Goal: Information Seeking & Learning: Learn about a topic

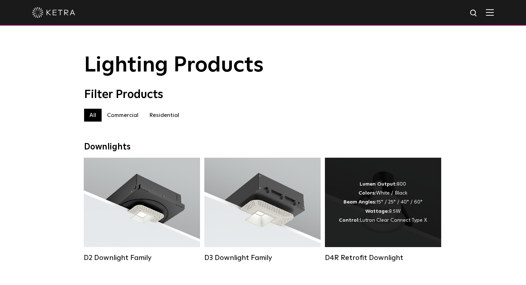
click at [403, 209] on div "Lumen Output: 800 Colors: White / Black Beam Angles: 15° / 25° / 40° / 60° Watt…" at bounding box center [383, 202] width 88 height 45
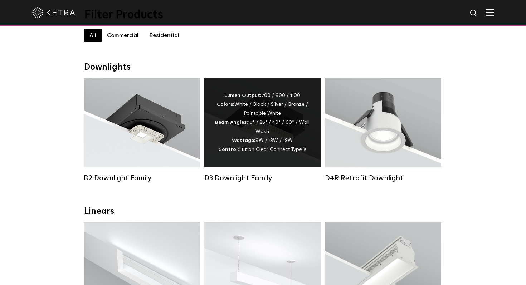
scroll to position [80, 0]
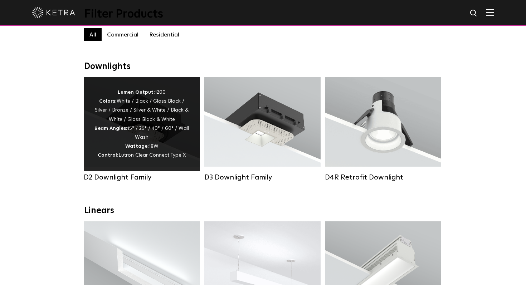
click at [156, 136] on div "Lumen Output: 1200 Colors: White / Black / Gloss Black / Silver / Bronze / Silv…" at bounding box center [141, 124] width 95 height 72
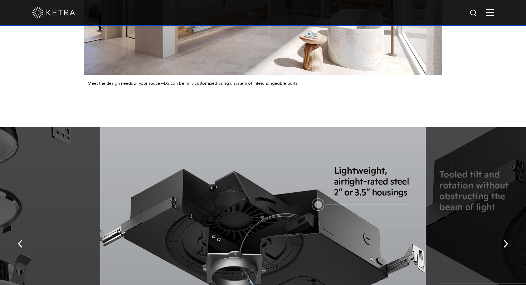
scroll to position [1105, 0]
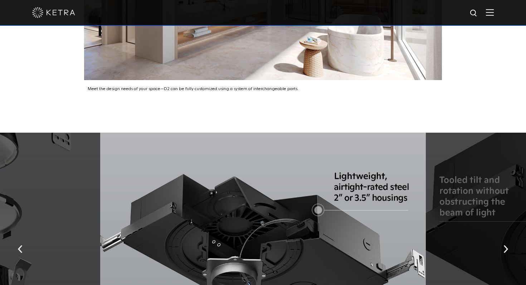
click at [490, 13] on img at bounding box center [489, 12] width 8 height 7
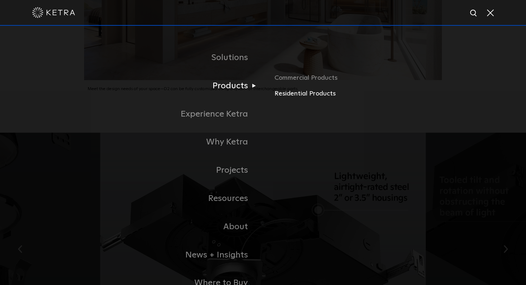
click at [290, 92] on link "Residential Products" at bounding box center [357, 94] width 167 height 10
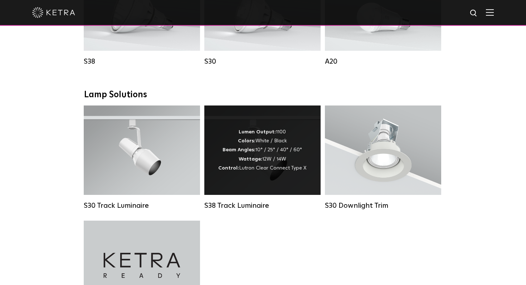
scroll to position [483, 0]
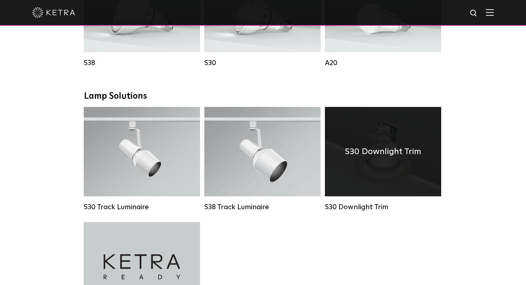
click at [378, 162] on div "S30 Downlight Trim" at bounding box center [383, 151] width 116 height 89
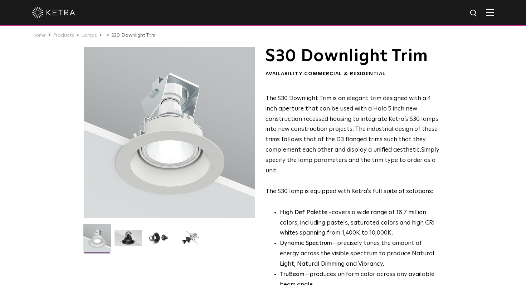
scroll to position [6, 0]
